Goal: Obtain resource: Obtain resource

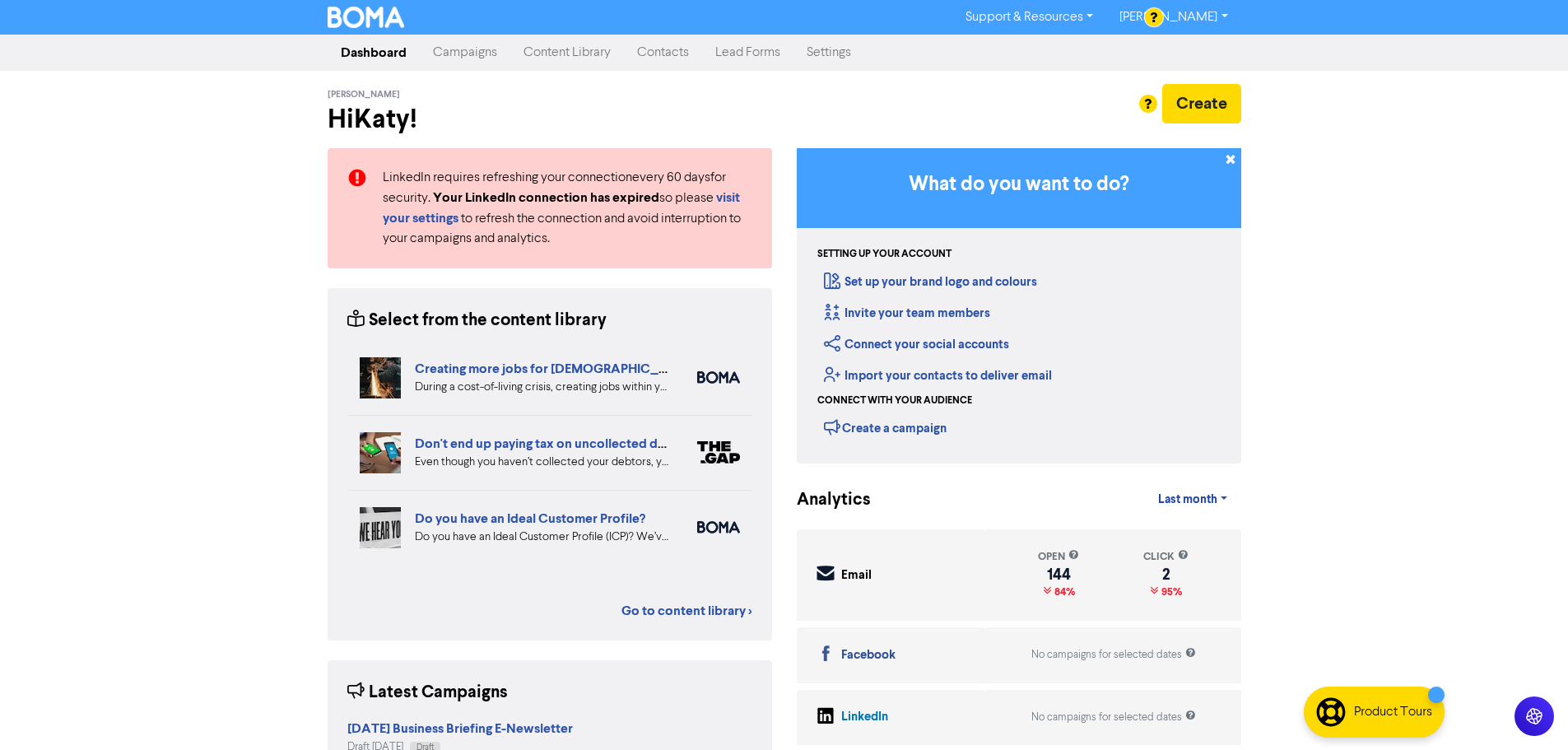
click at [473, 51] on link "Campaigns" at bounding box center [464, 52] width 90 height 33
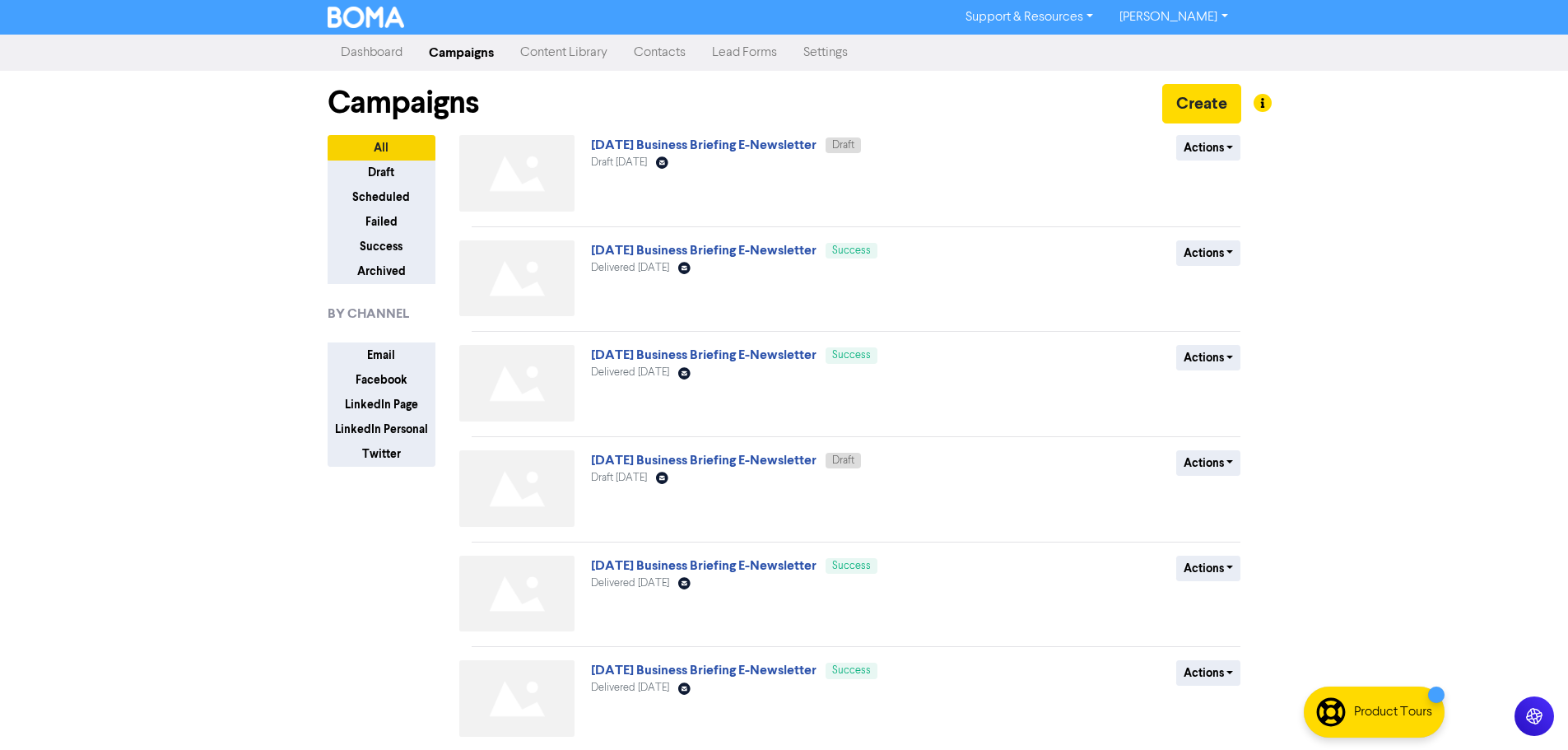
click at [569, 54] on link "Content Library" at bounding box center [564, 52] width 113 height 33
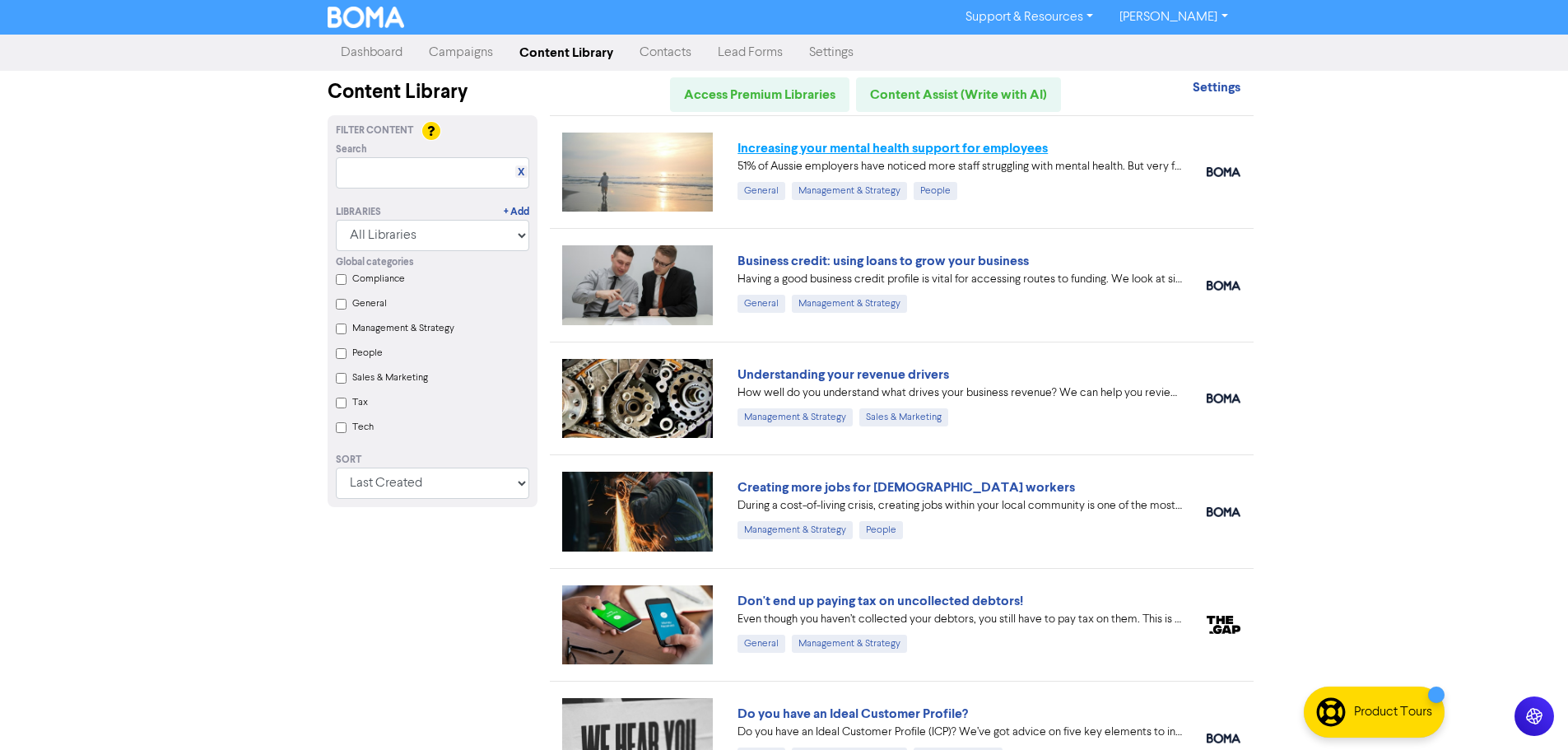
click at [1005, 150] on link "Increasing your mental health support for employees" at bounding box center [893, 149] width 310 height 17
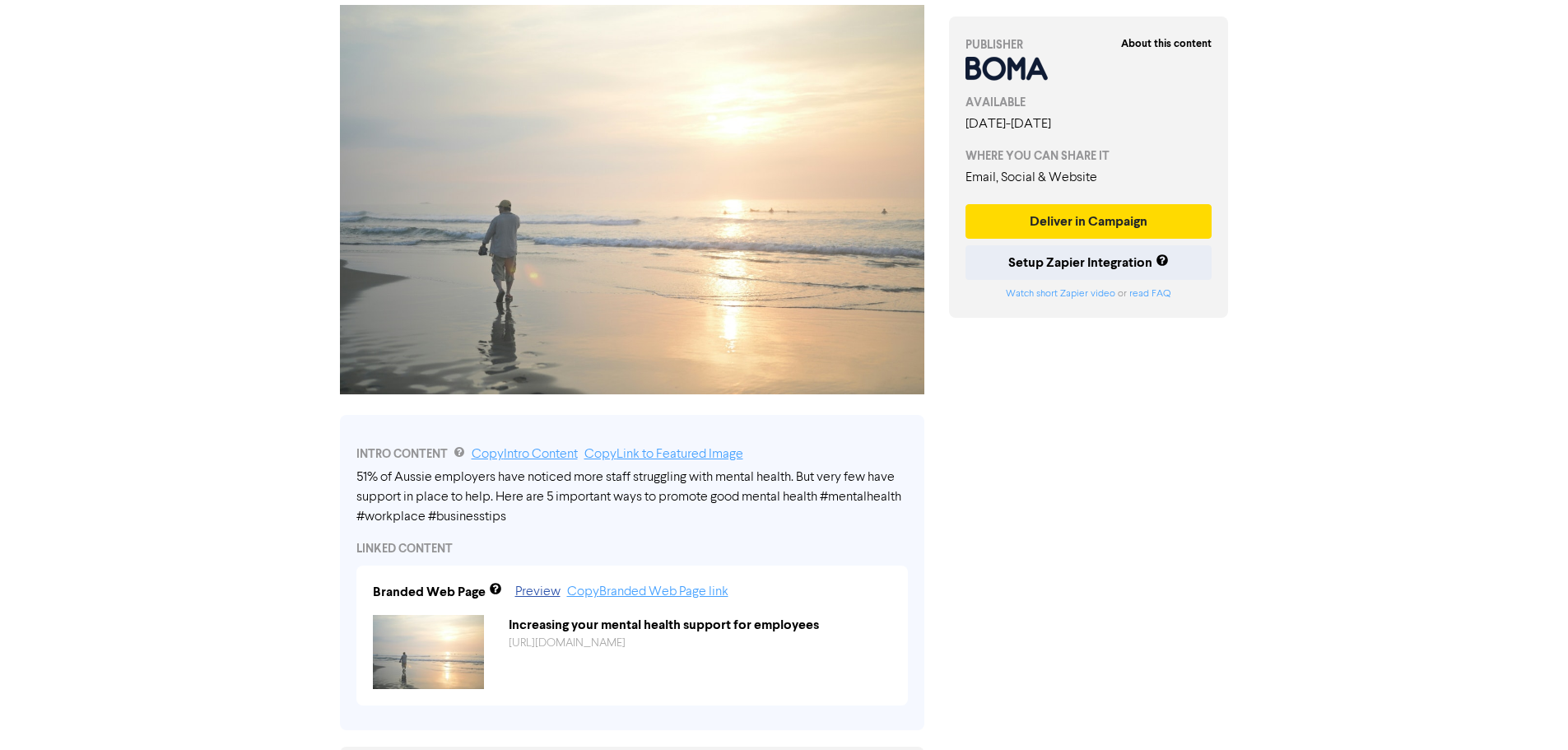
scroll to position [71, 0]
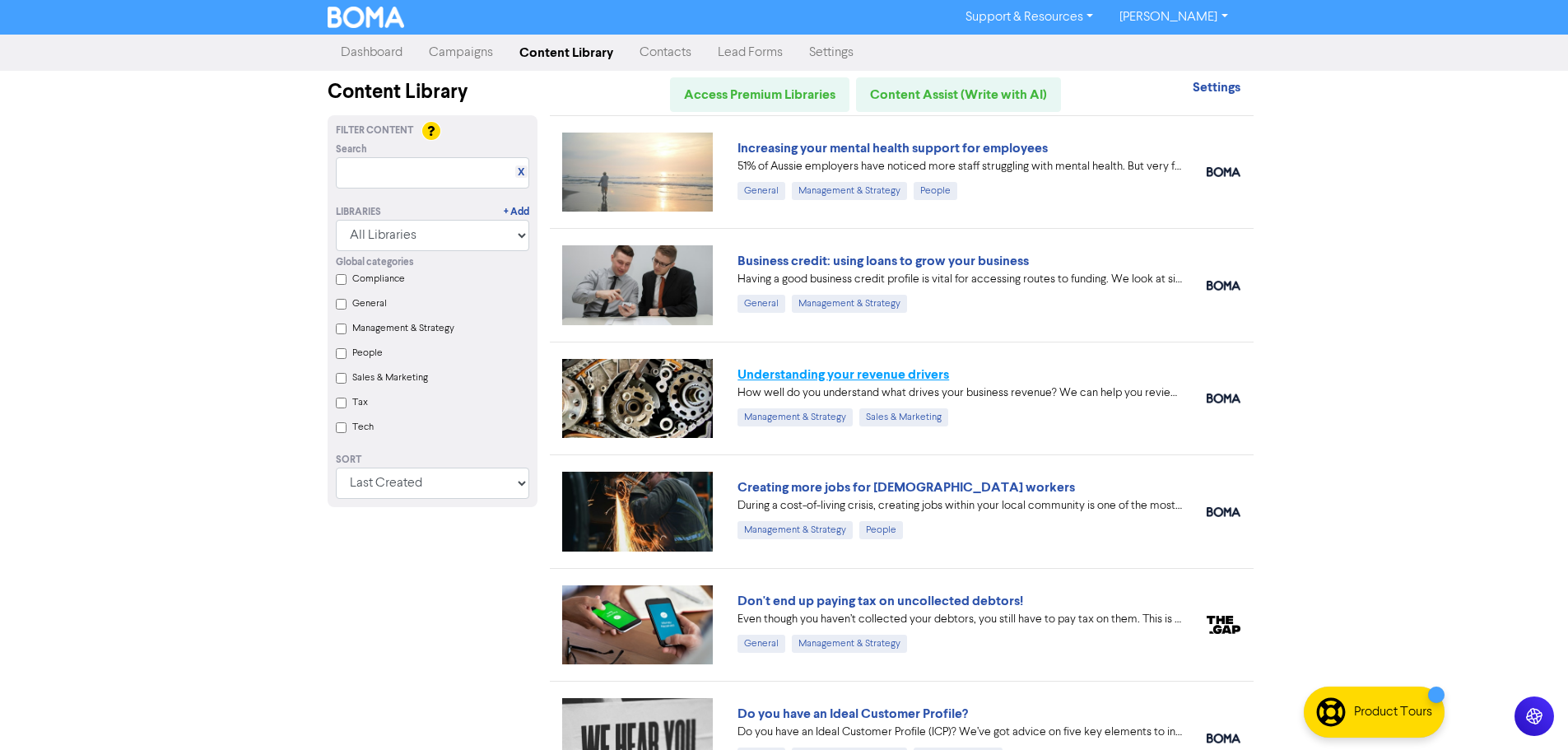
click at [937, 374] on link "Understanding your revenue drivers" at bounding box center [843, 375] width 212 height 17
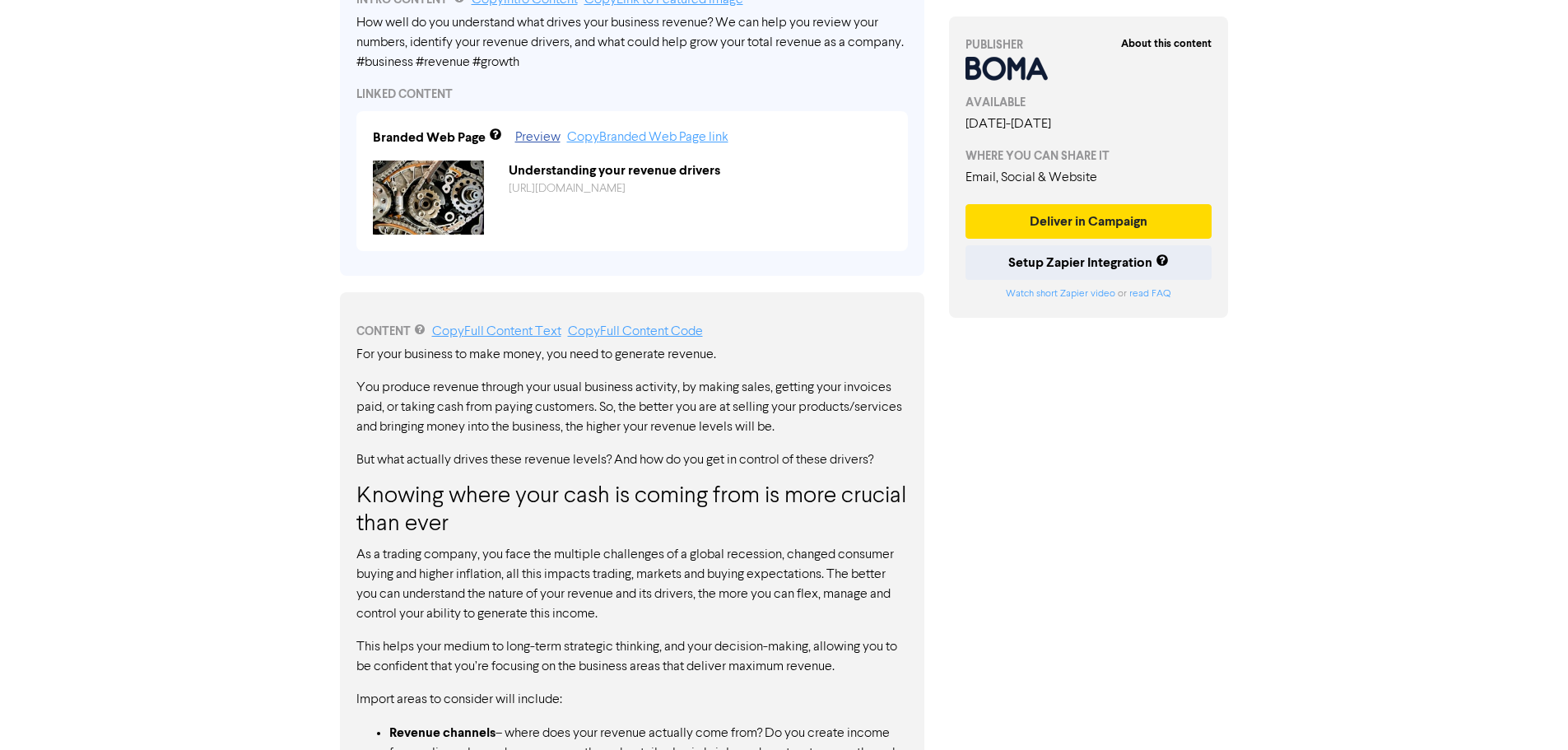
scroll to position [523, 0]
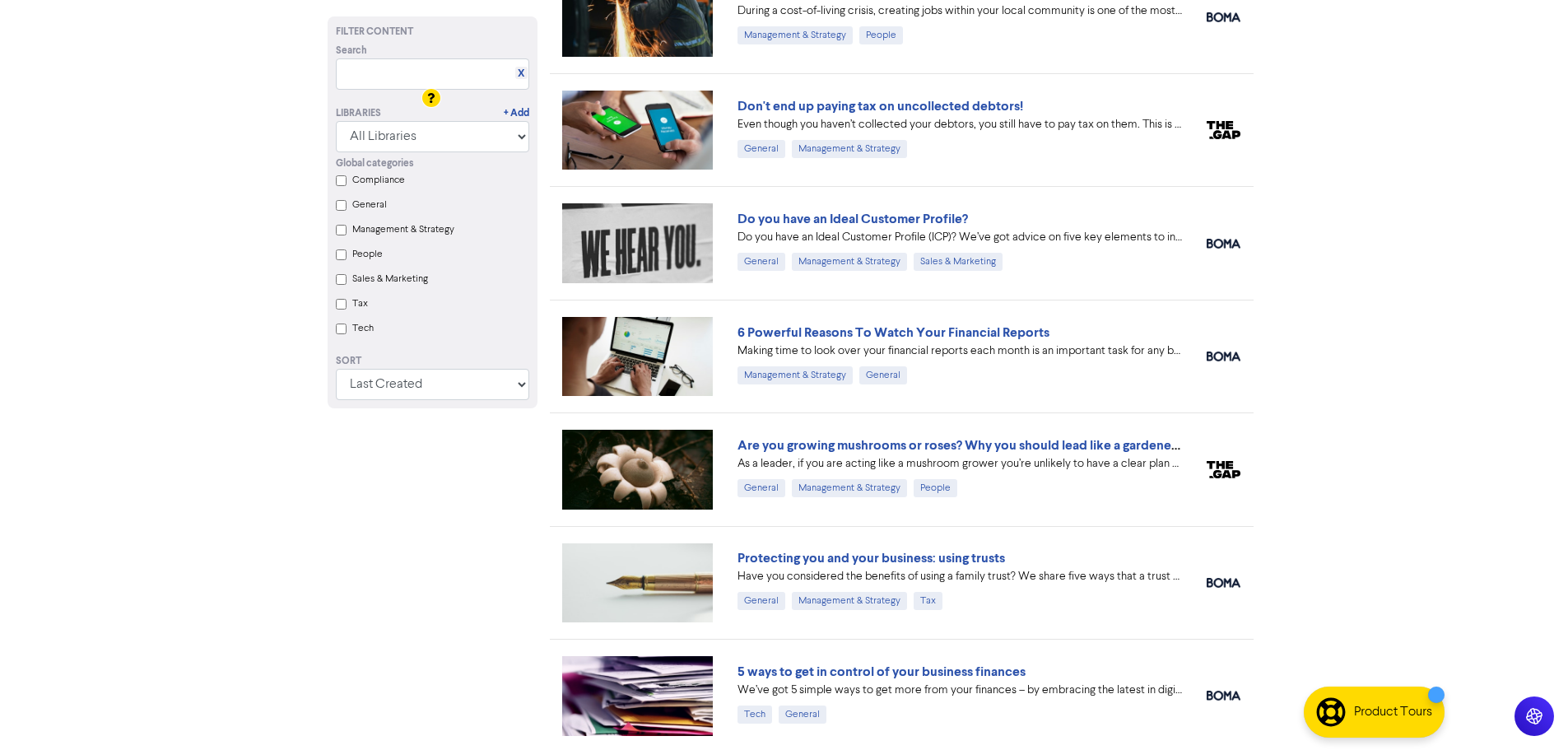
scroll to position [576, 0]
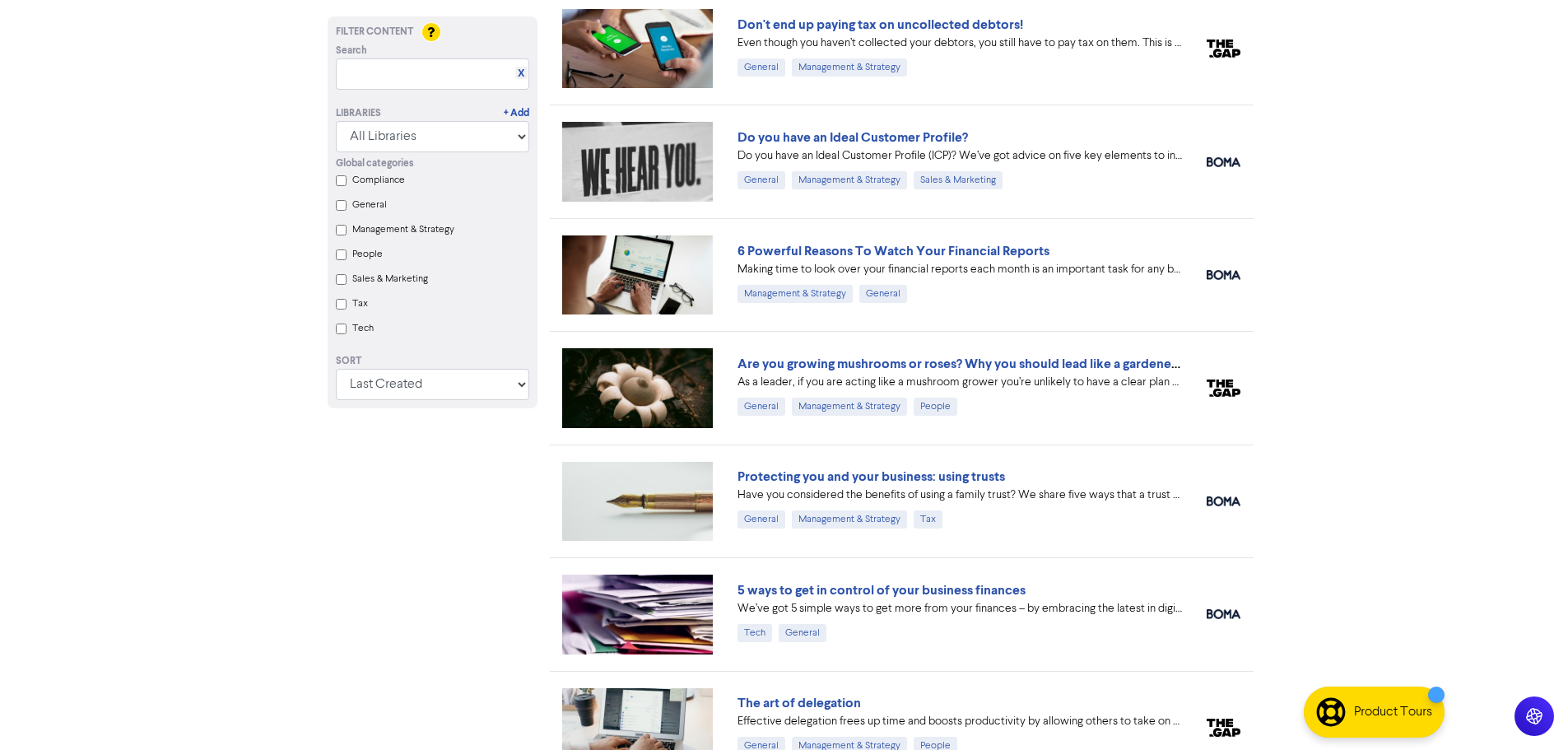
click at [348, 204] on div "Global categories Compliance General Management & Strategy People Sales & Marke…" at bounding box center [432, 248] width 218 height 191
click at [339, 205] on input "General" at bounding box center [342, 205] width 11 height 11
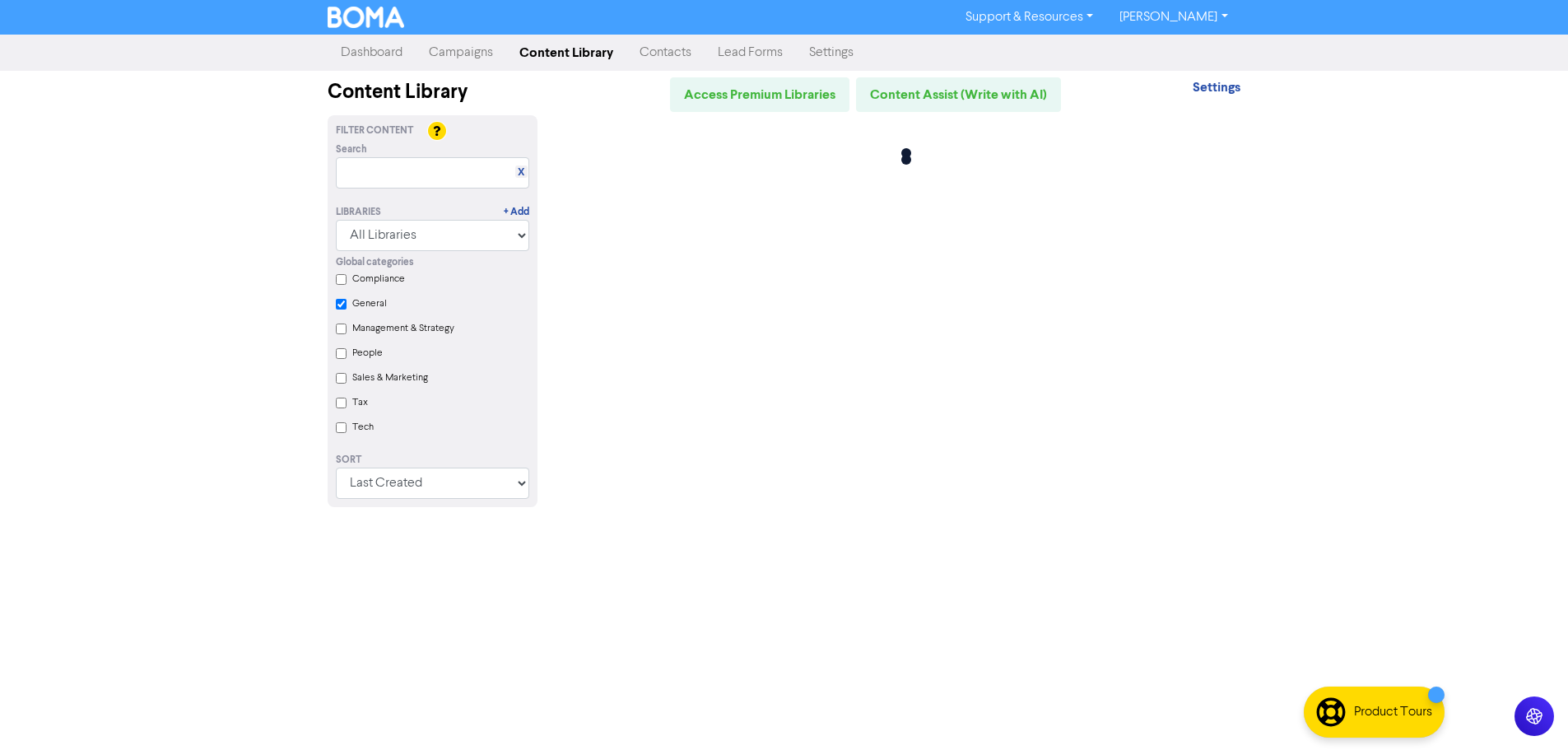
checkbox input "true"
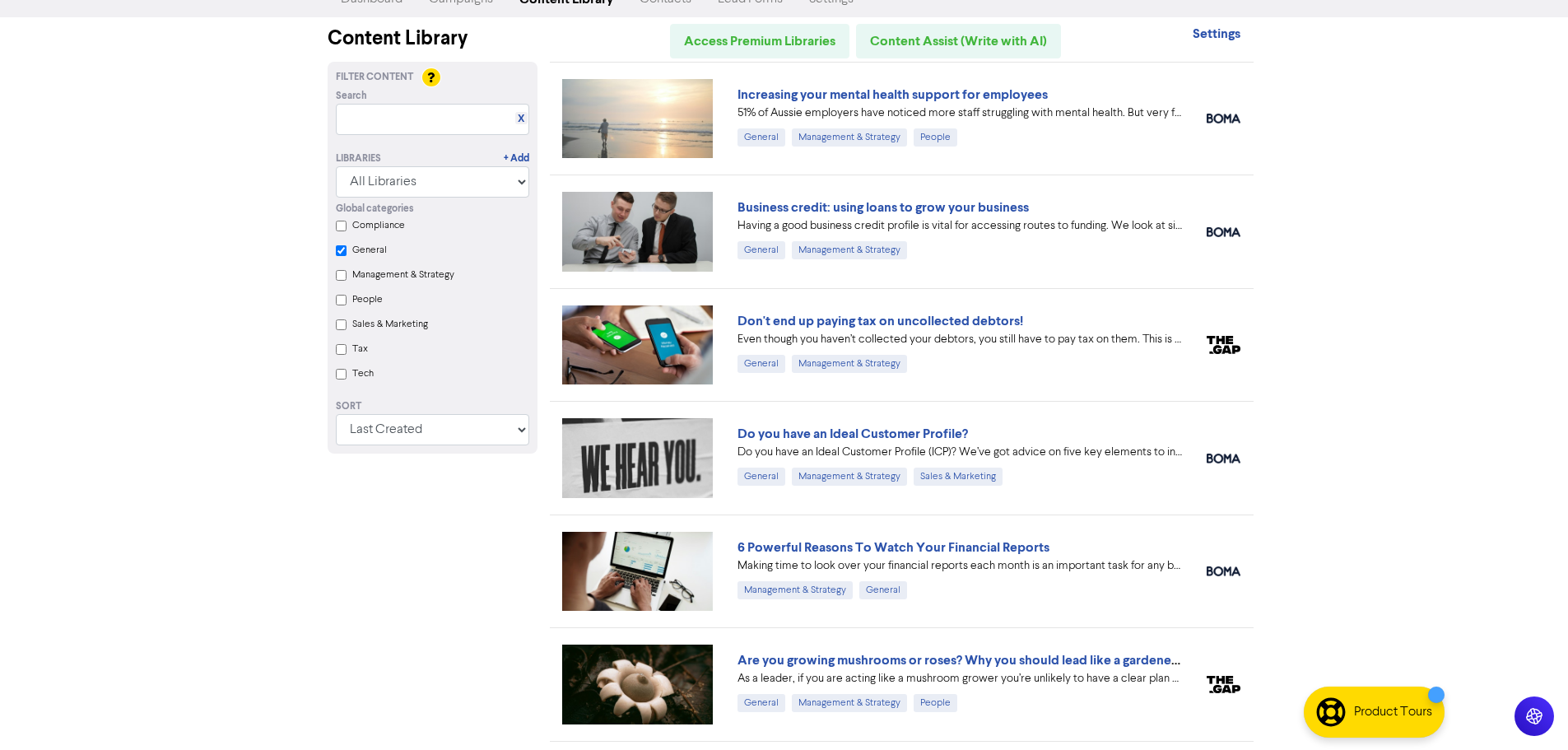
scroll to position [83, 0]
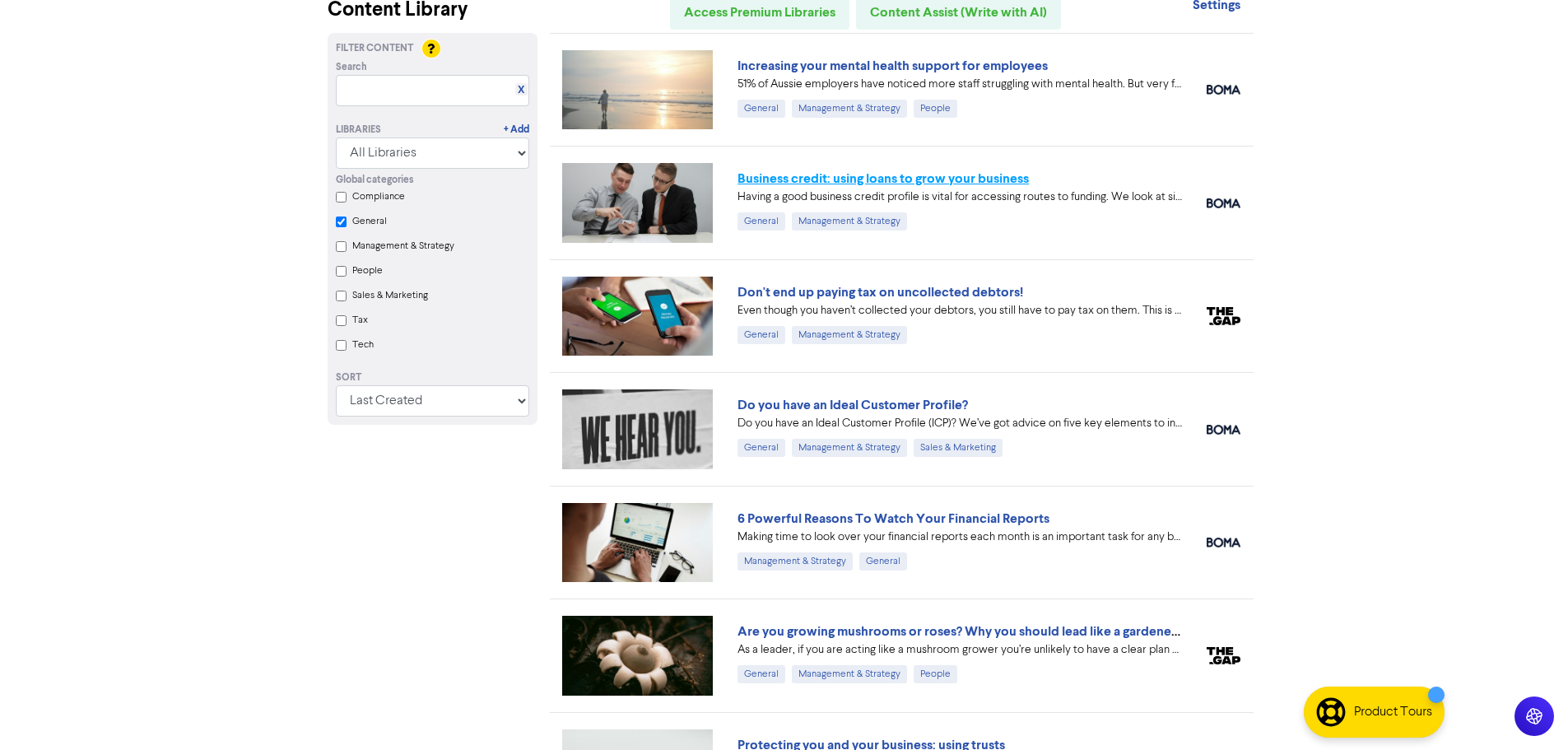
click at [989, 179] on link "Business credit: using loans to grow your business" at bounding box center [883, 178] width 292 height 17
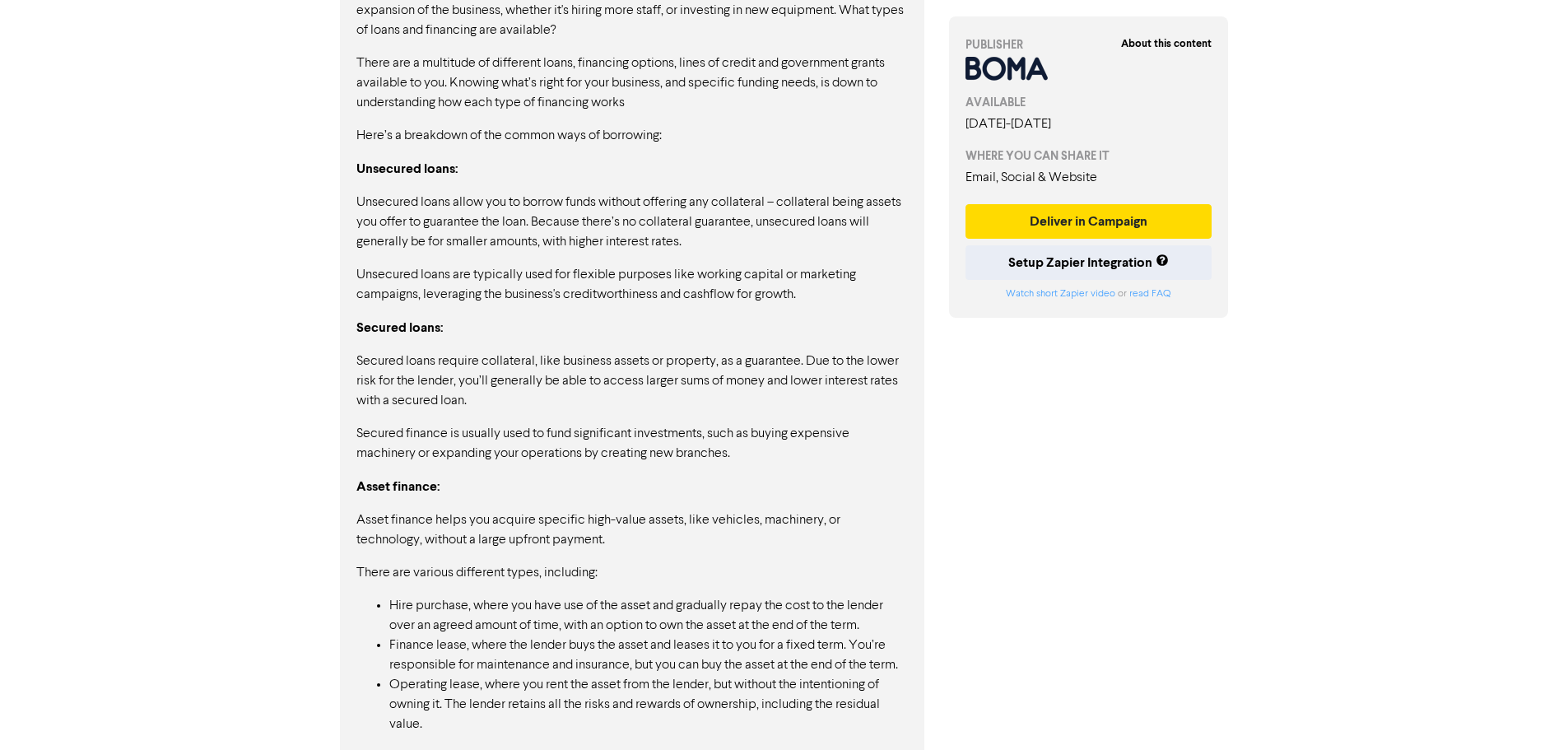
scroll to position [83, 0]
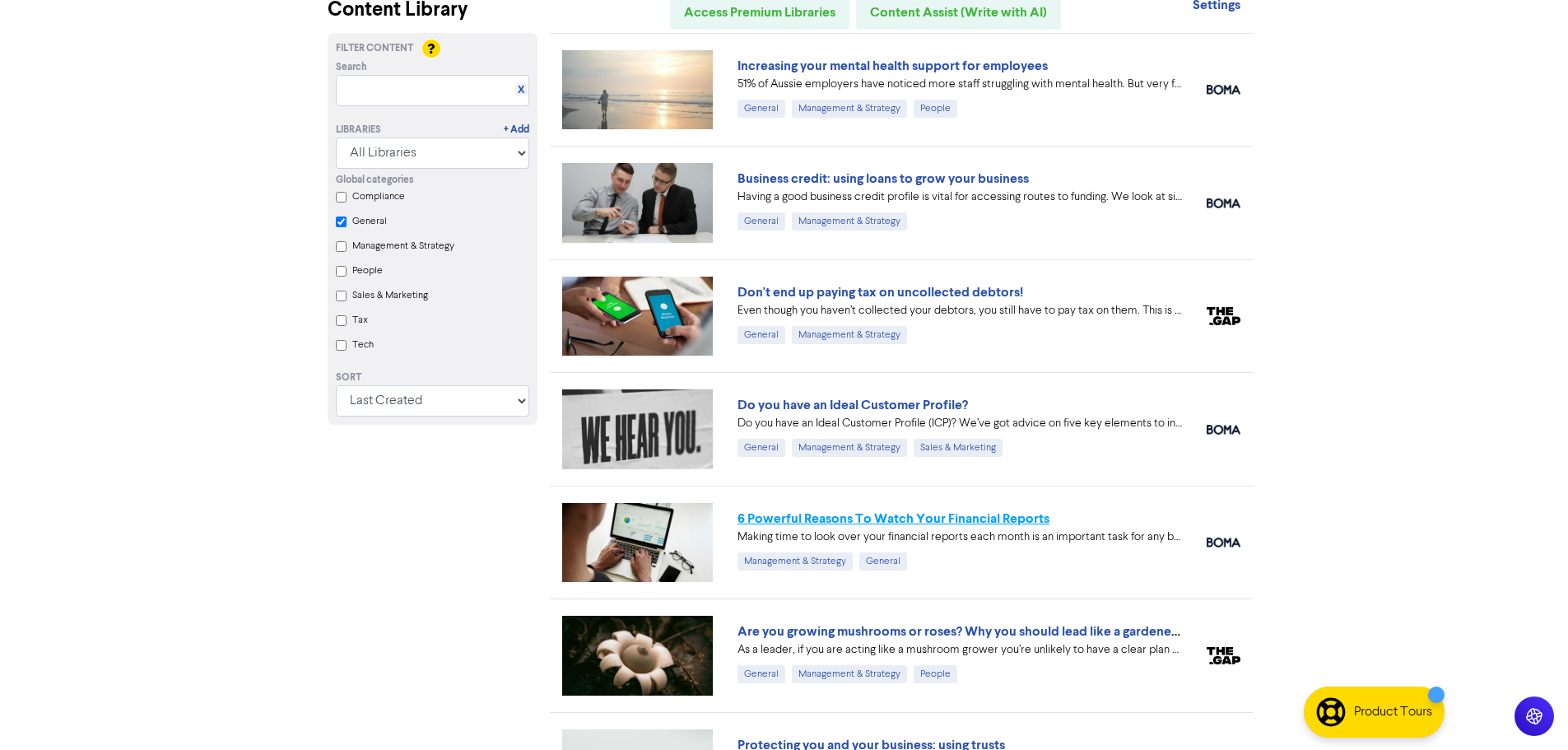
click at [852, 522] on link "6 Powerful Reasons To Watch Your Financial Reports" at bounding box center [894, 519] width 312 height 17
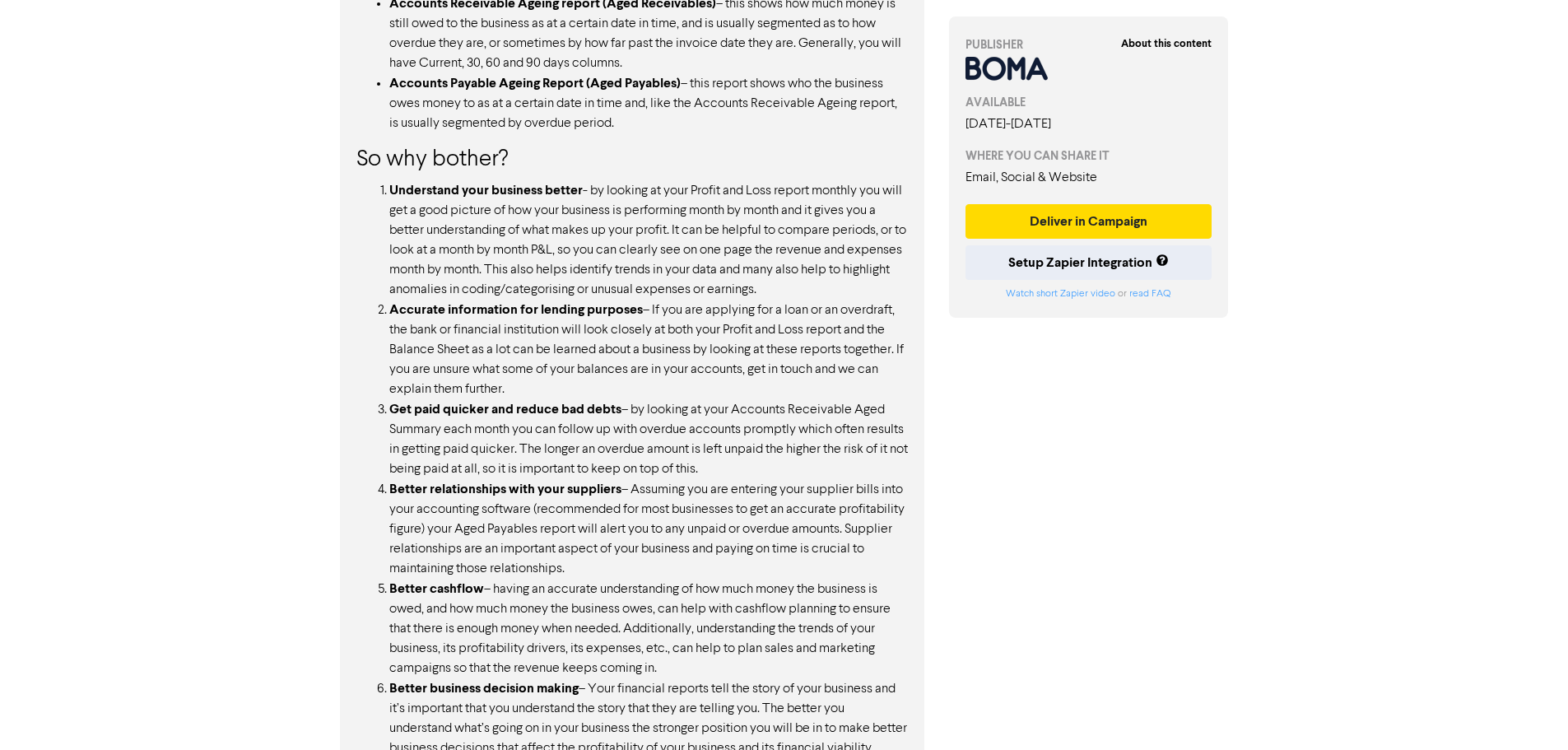
scroll to position [1362, 0]
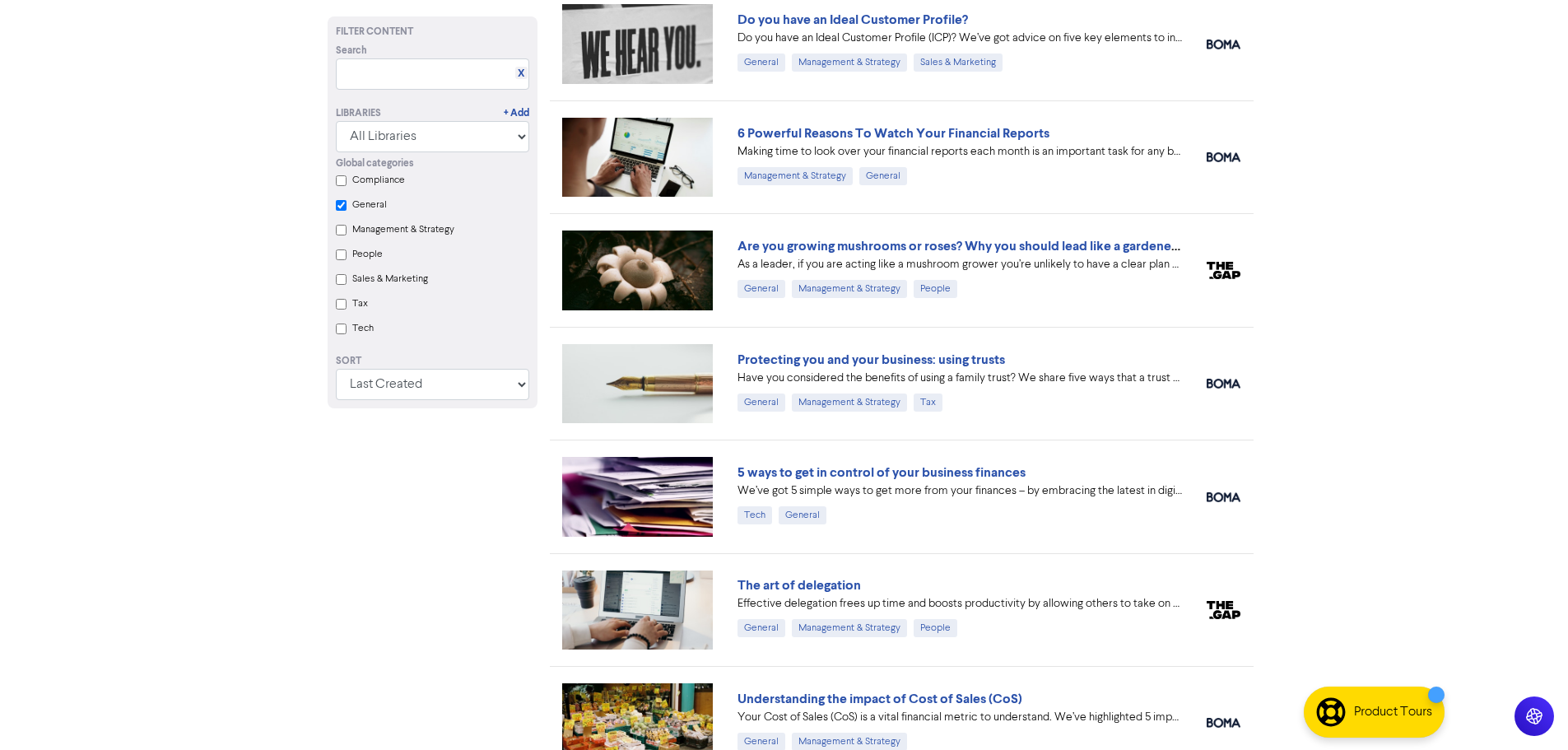
checkbox input "true"
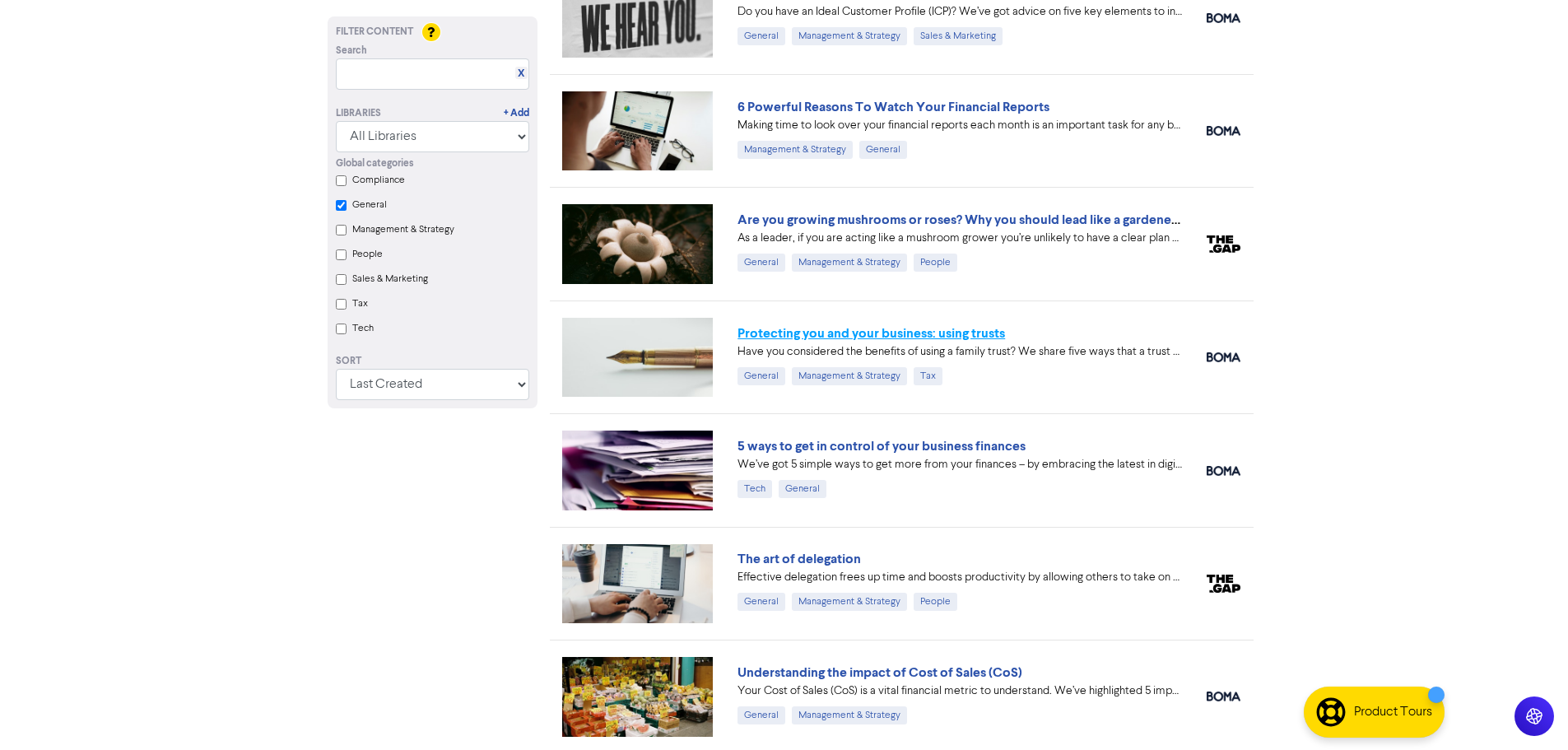
click at [999, 329] on link "Protecting you and your business: using trusts" at bounding box center [871, 334] width 268 height 17
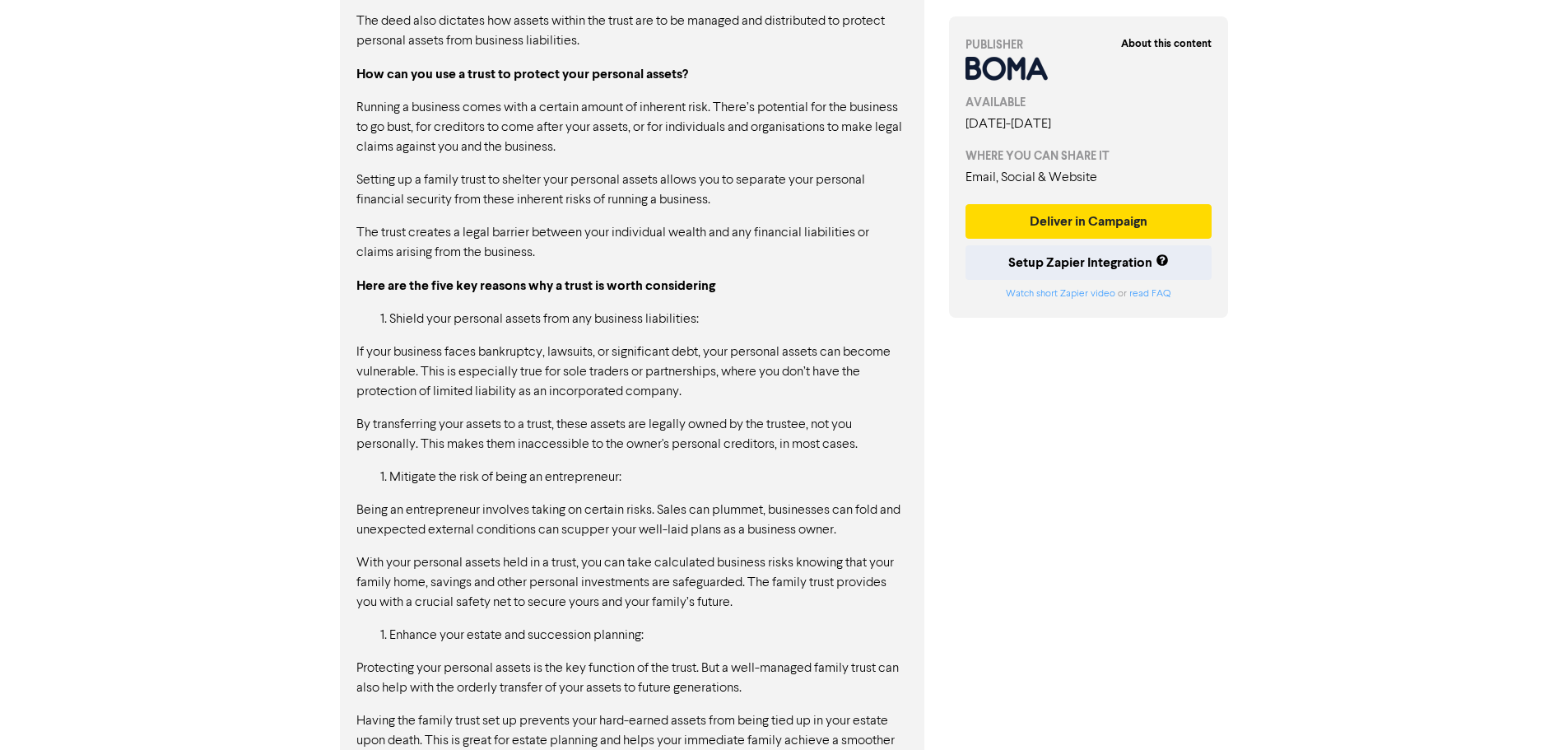
scroll to position [2083, 0]
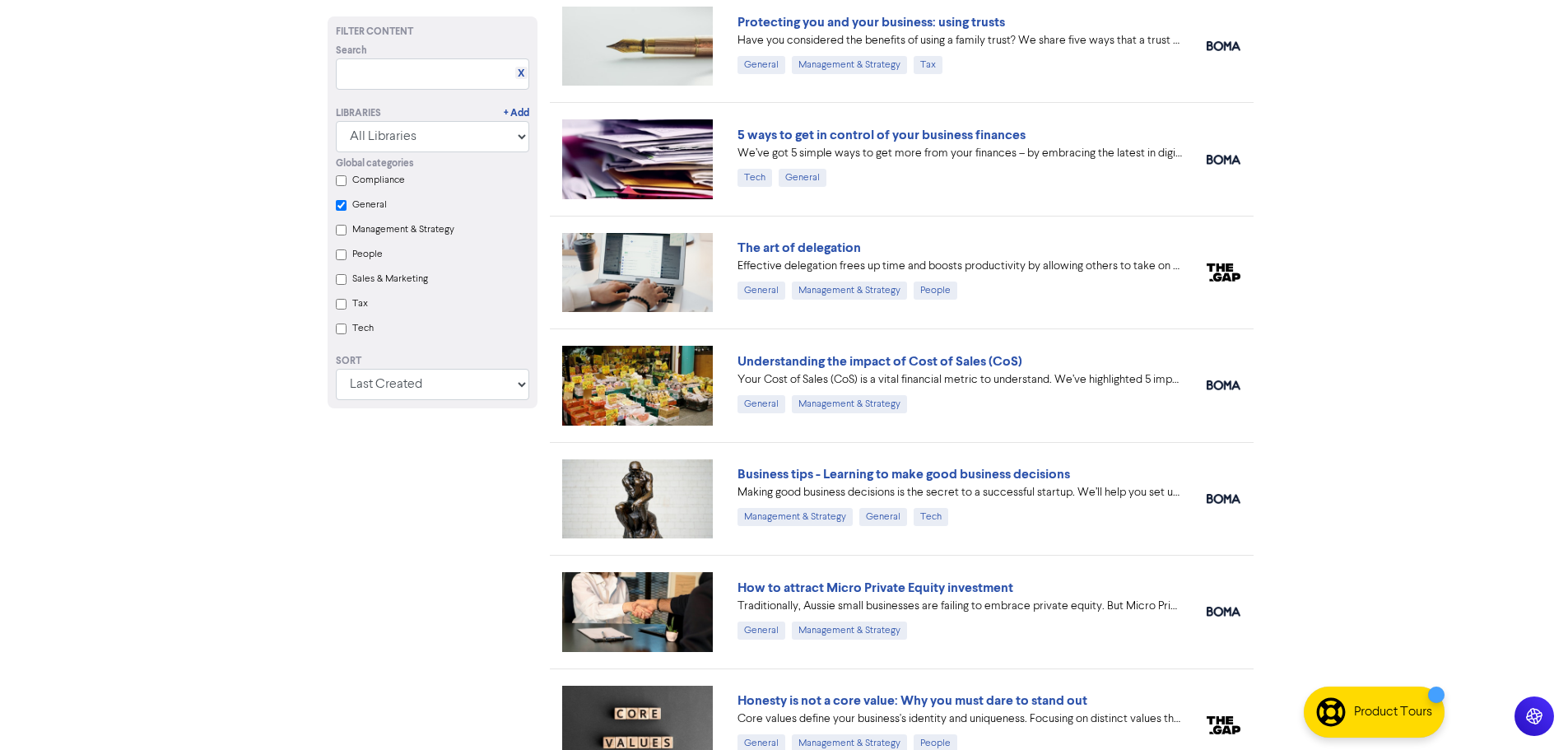
scroll to position [906, 0]
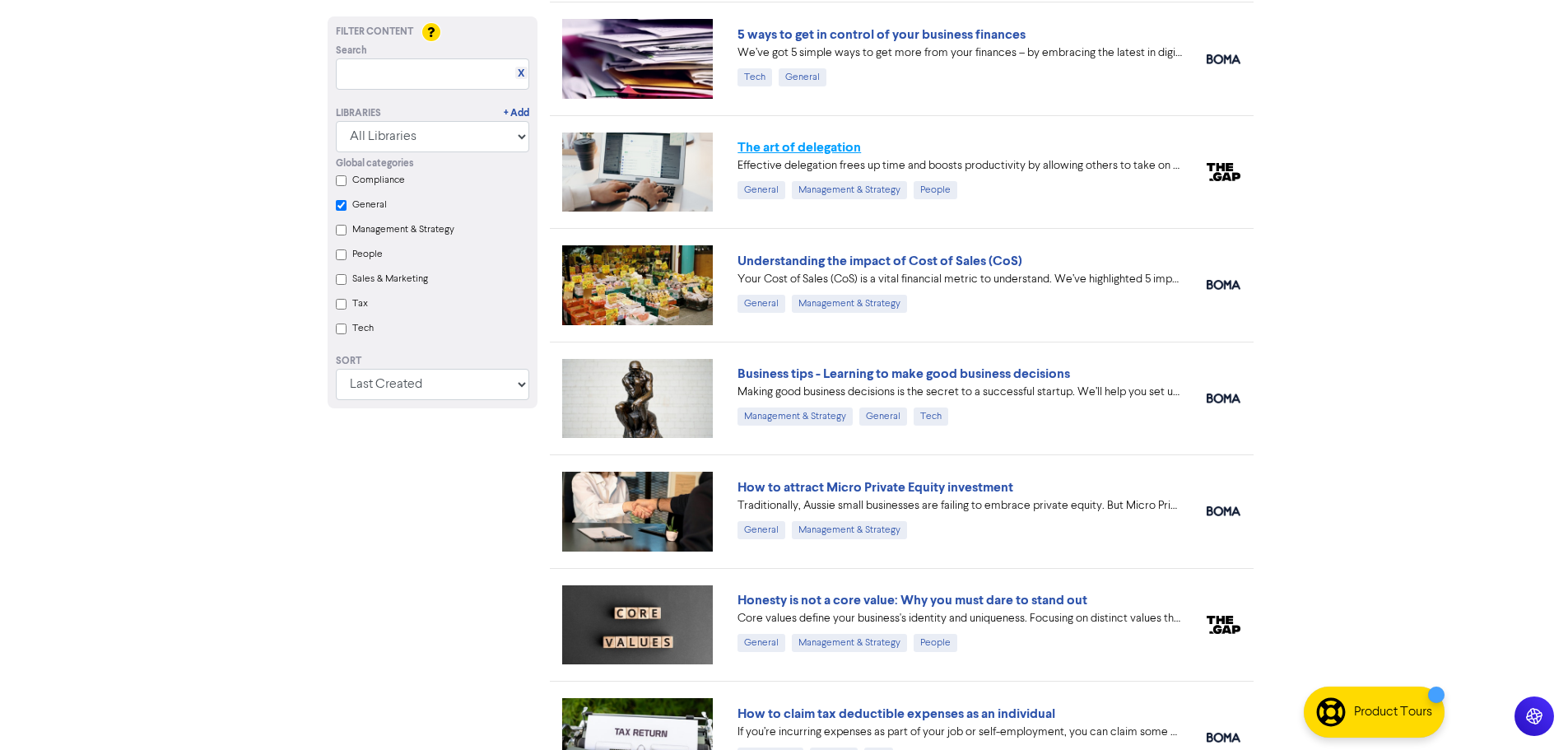
click at [839, 145] on link "The art of delegation" at bounding box center [799, 148] width 124 height 17
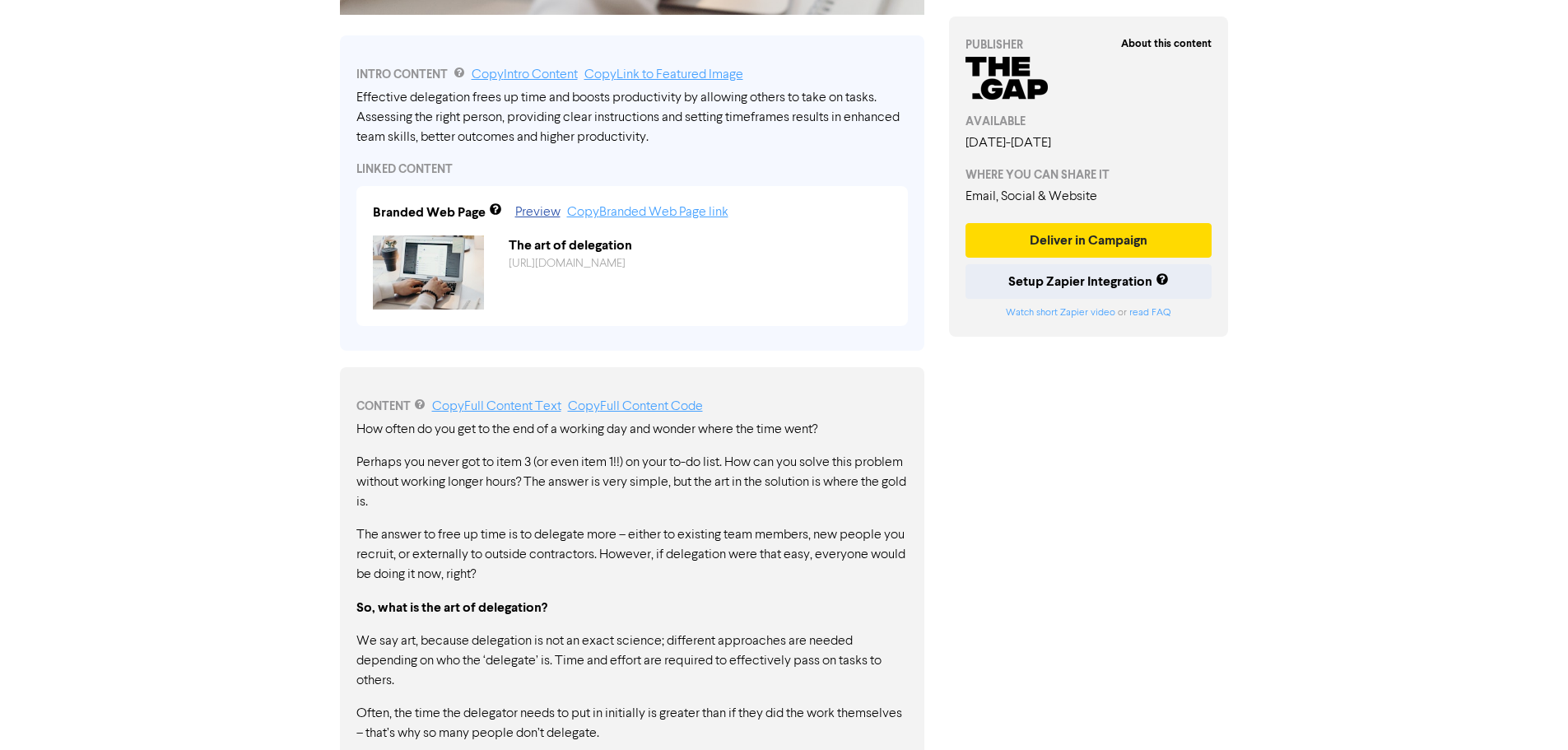
scroll to position [453, 0]
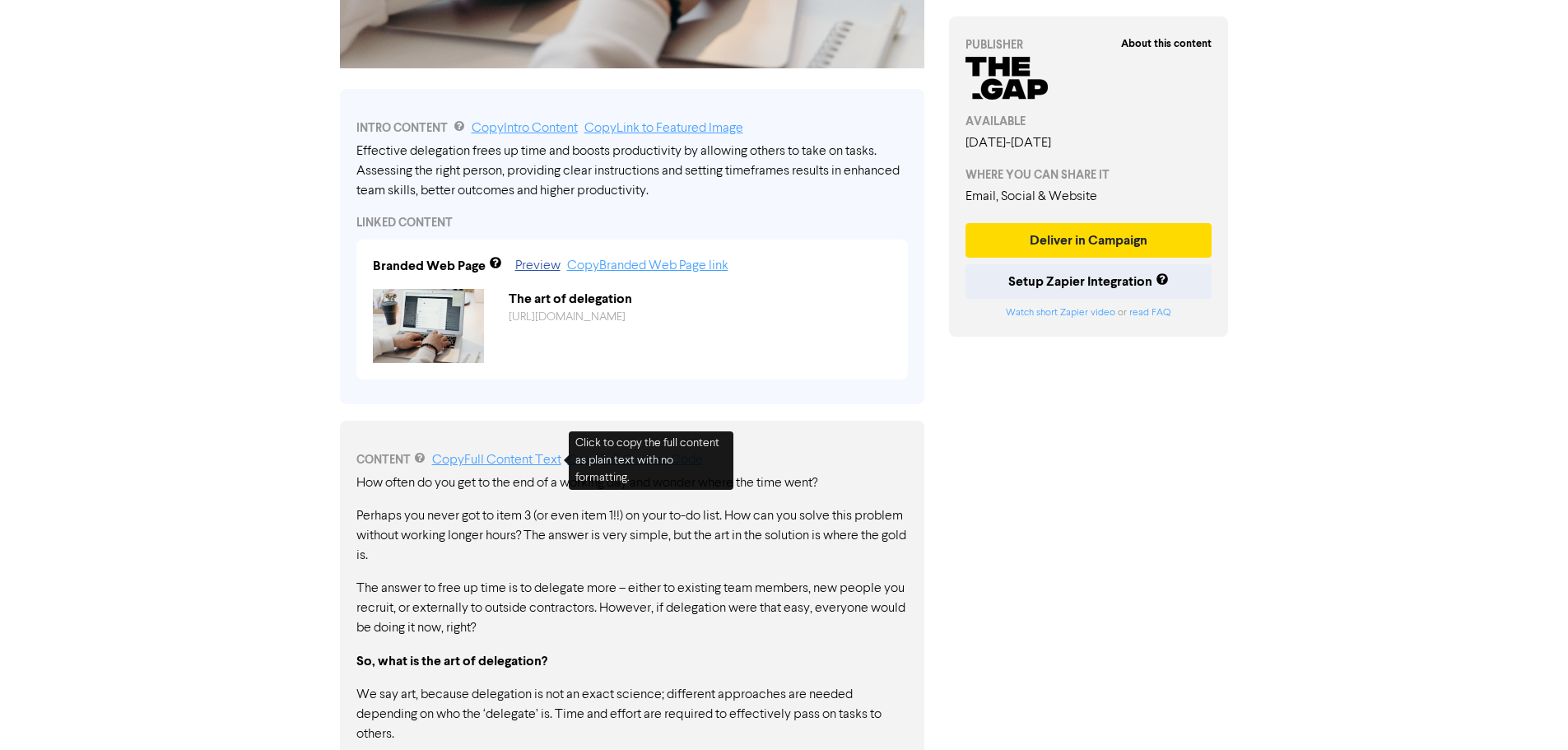
click at [527, 459] on link "Copy Full Content Text" at bounding box center [496, 460] width 129 height 13
click at [495, 463] on link "Copy Full Content Text" at bounding box center [496, 460] width 129 height 13
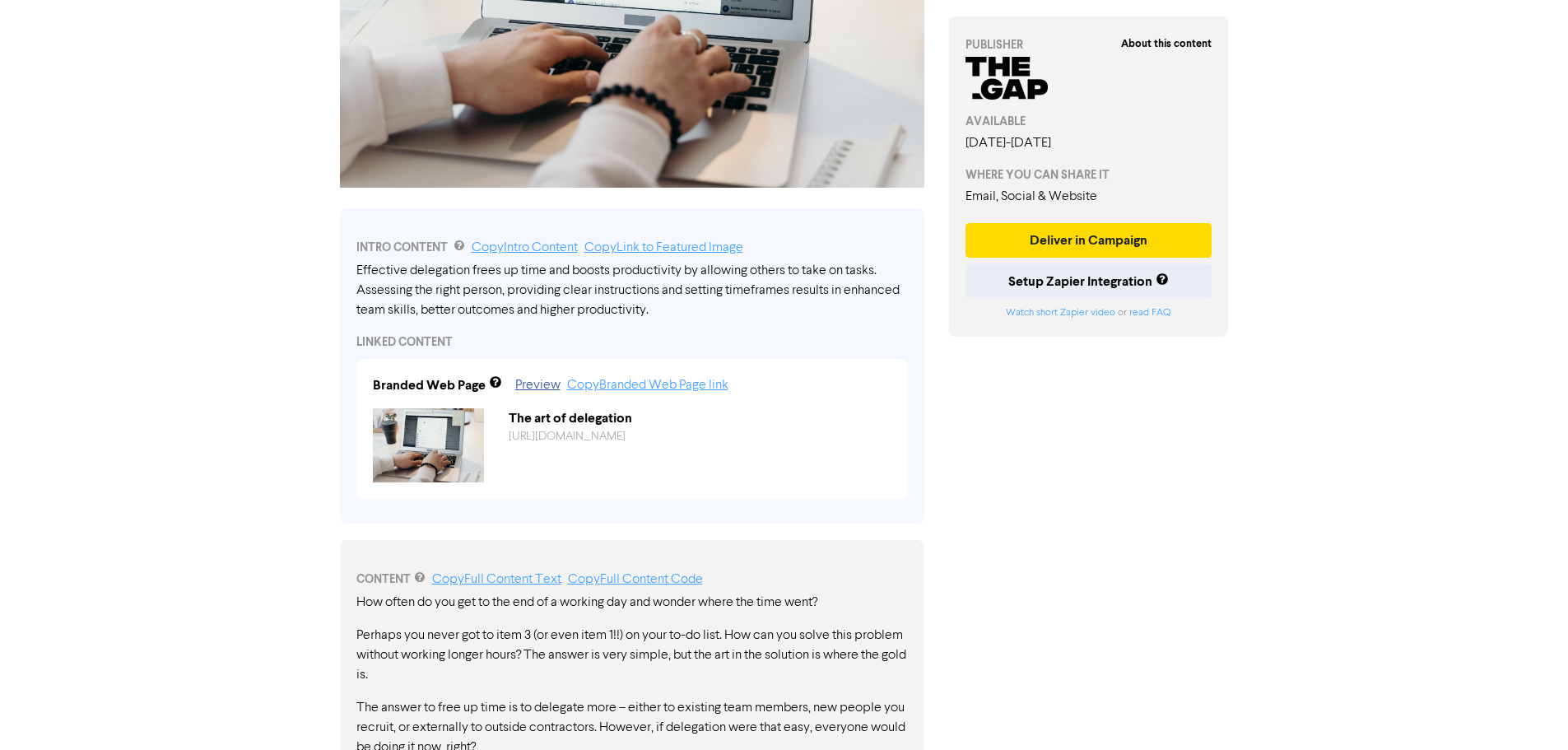
scroll to position [0, 0]
